Goal: Find specific page/section: Locate a particular part of the current website

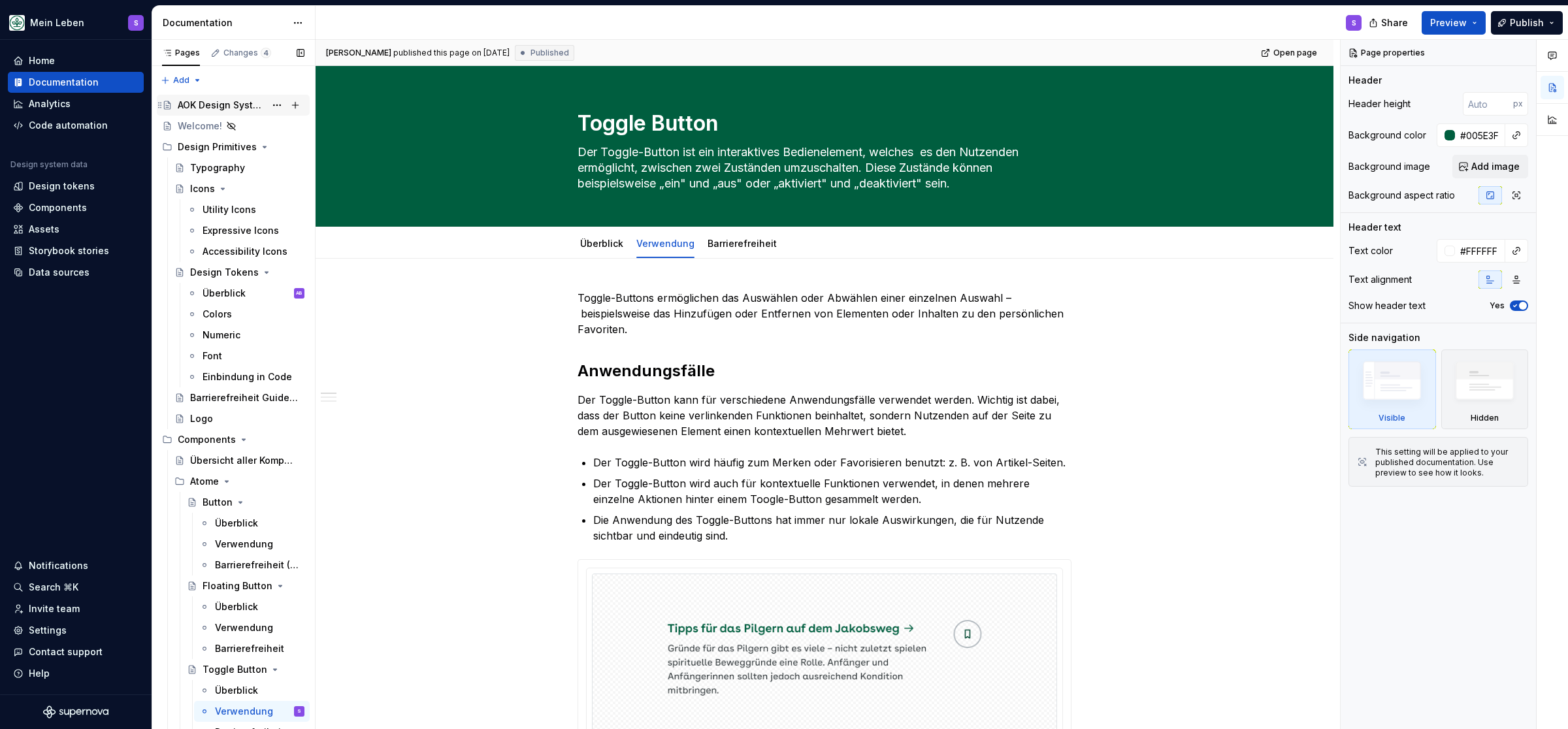
click at [203, 101] on div "AOK Design System in Arbeit" at bounding box center [221, 105] width 88 height 13
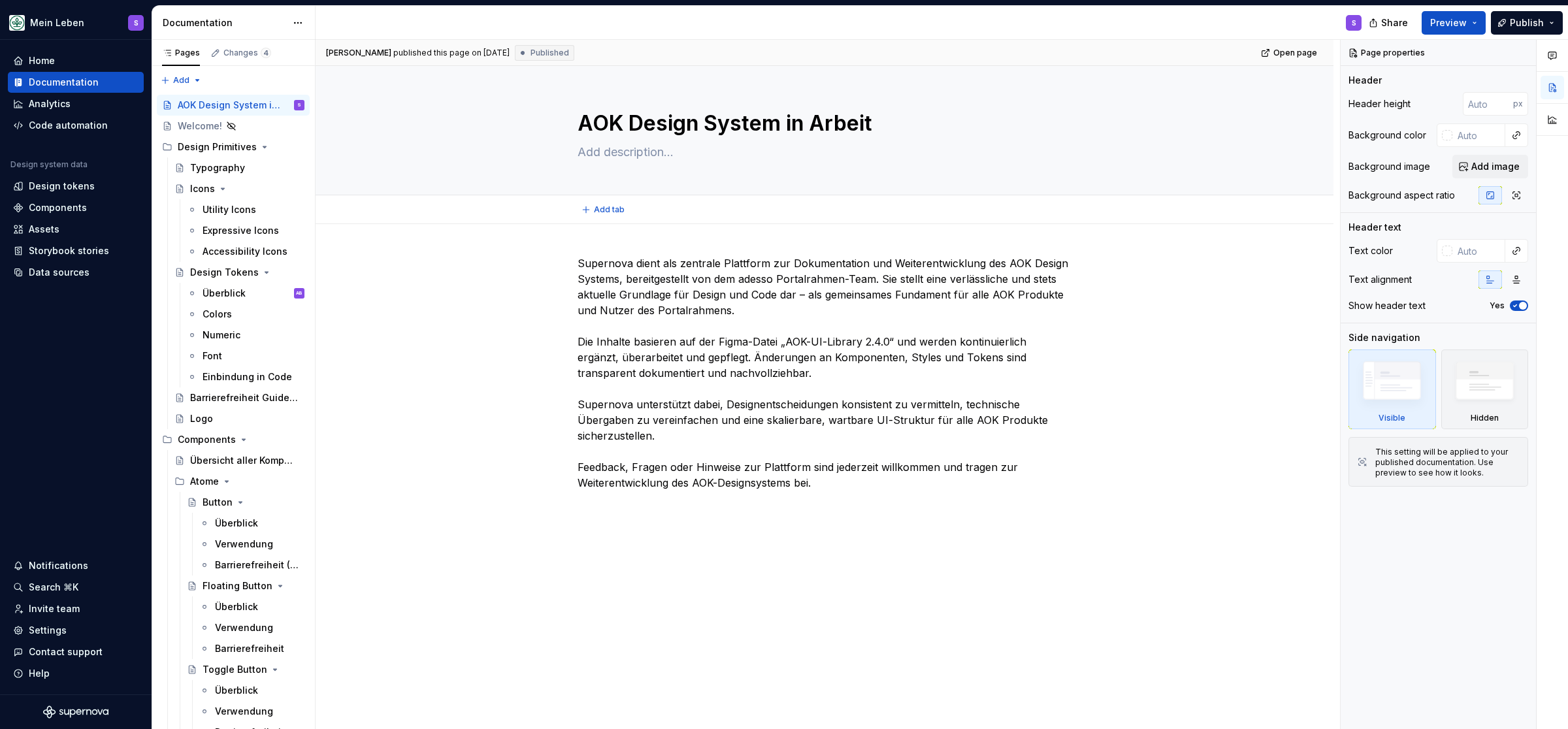
type textarea "*"
click at [43, 206] on div "Components" at bounding box center [58, 208] width 58 height 13
